Goal: Task Accomplishment & Management: Manage account settings

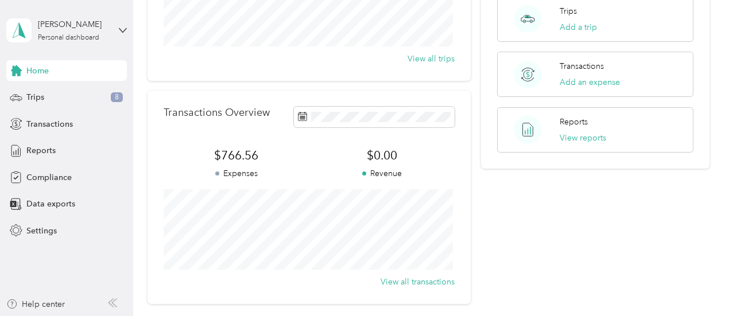
scroll to position [230, 0]
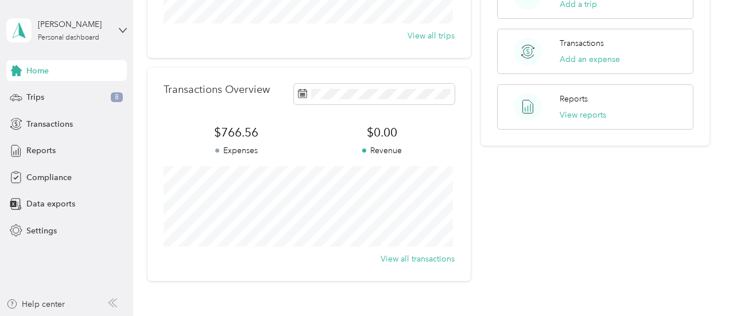
click at [244, 135] on span "$766.56" at bounding box center [237, 133] width 146 height 16
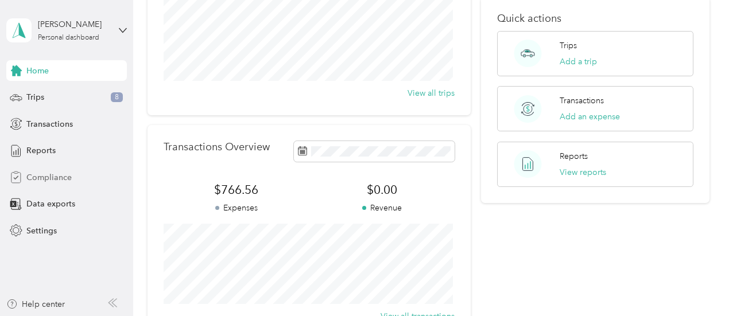
click at [43, 180] on span "Compliance" at bounding box center [48, 178] width 45 height 12
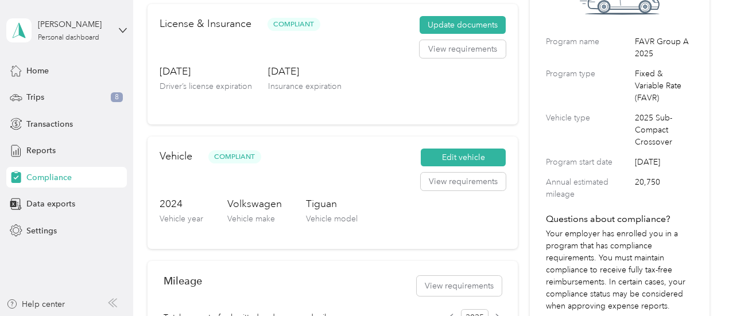
scroll to position [57, 0]
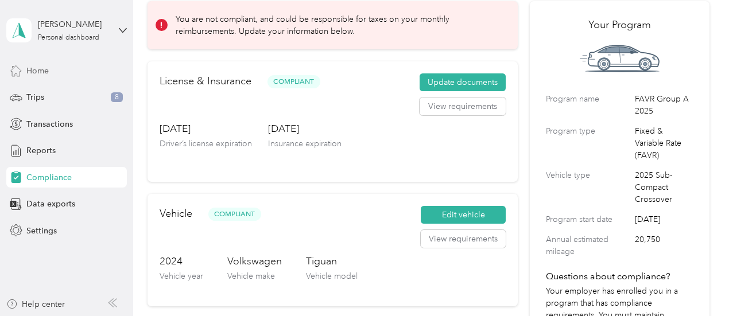
click at [36, 67] on span "Home" at bounding box center [37, 71] width 22 height 12
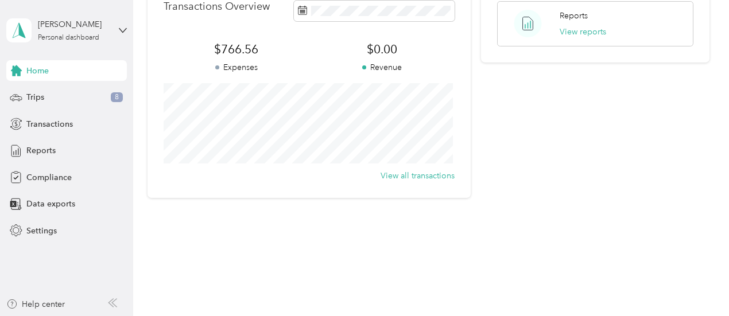
scroll to position [84, 0]
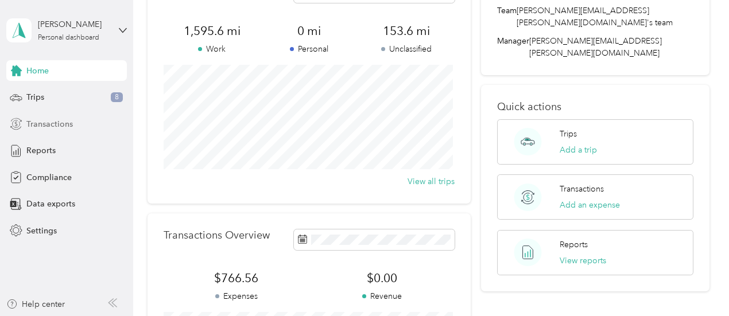
click at [72, 130] on span "Transactions" at bounding box center [49, 124] width 46 height 12
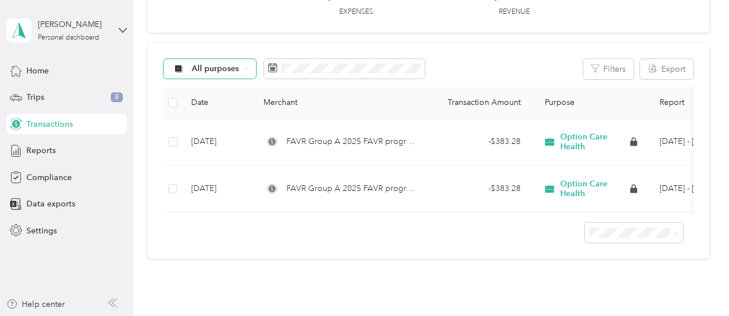
click at [244, 69] on icon at bounding box center [245, 69] width 5 height 5
click at [250, 126] on span "Option Care Health" at bounding box center [229, 127] width 74 height 12
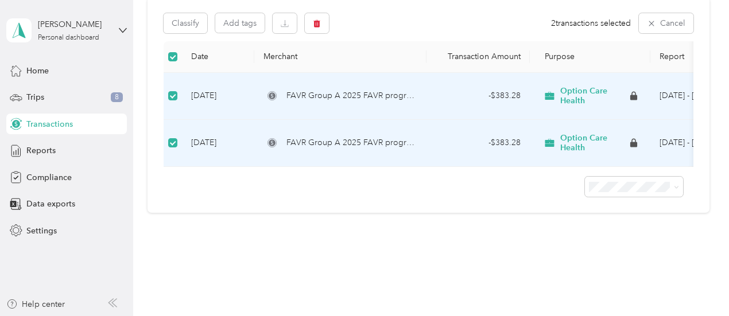
scroll to position [153, 0]
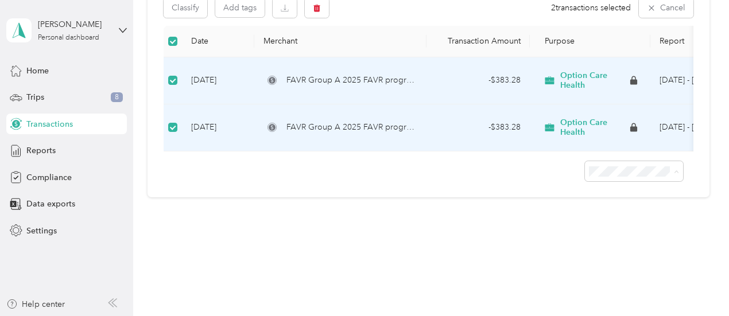
click at [484, 243] on div "Transactions New -$766.56 Expenses $0.00 Revenue Classify Add tags 2 transactio…" at bounding box center [428, 57] width 590 height 405
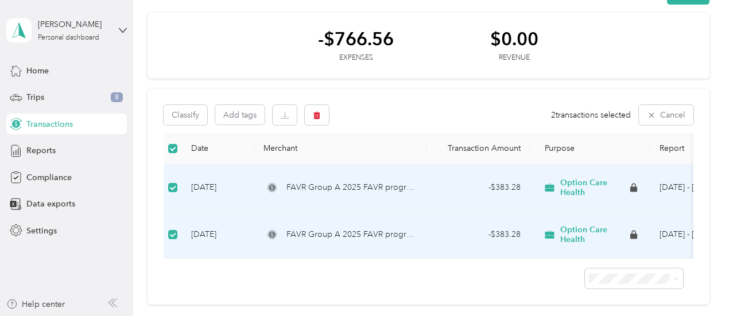
click at [339, 289] on div at bounding box center [429, 274] width 530 height 30
click at [46, 180] on span "Compliance" at bounding box center [48, 178] width 45 height 12
